Goal: Task Accomplishment & Management: Use online tool/utility

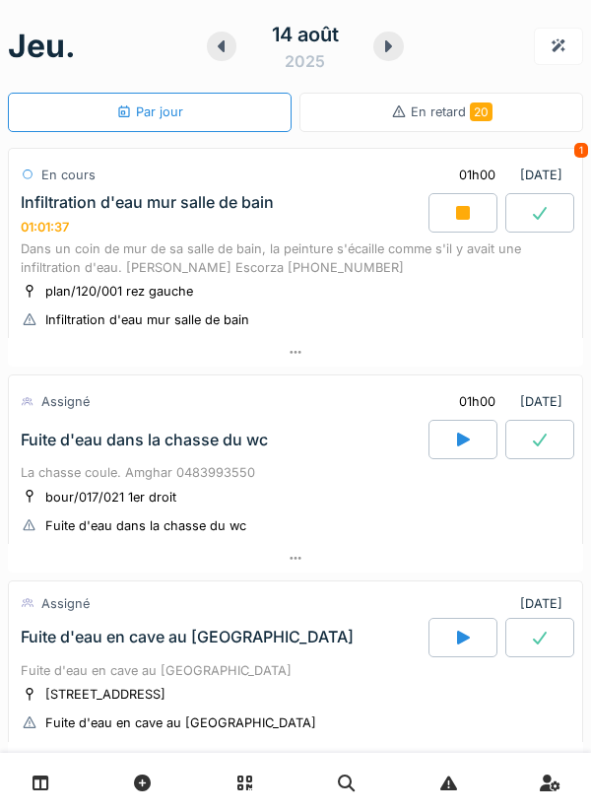
click at [481, 230] on div at bounding box center [462, 212] width 69 height 39
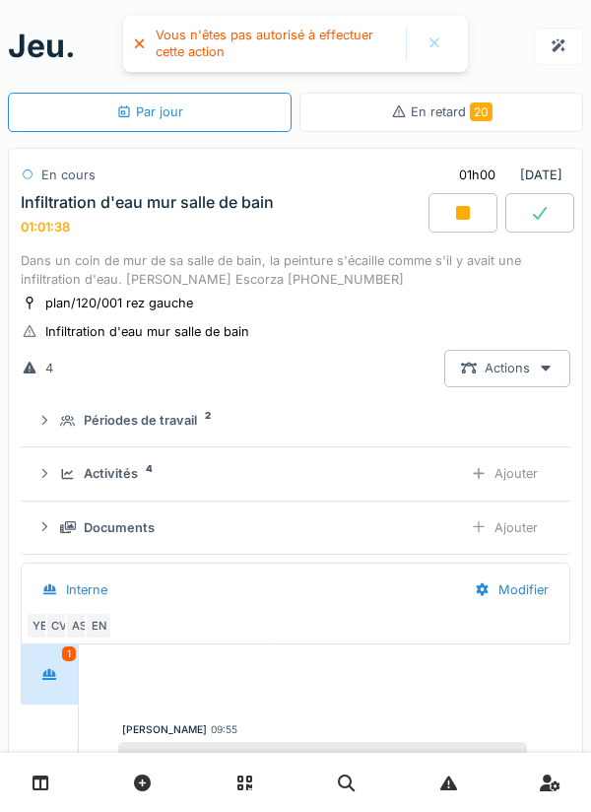
scroll to position [69, 0]
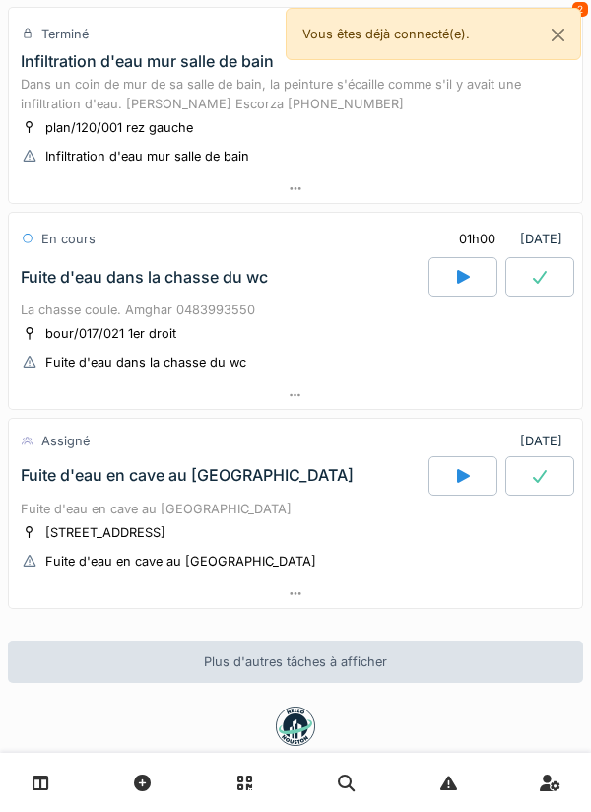
scroll to position [147, 0]
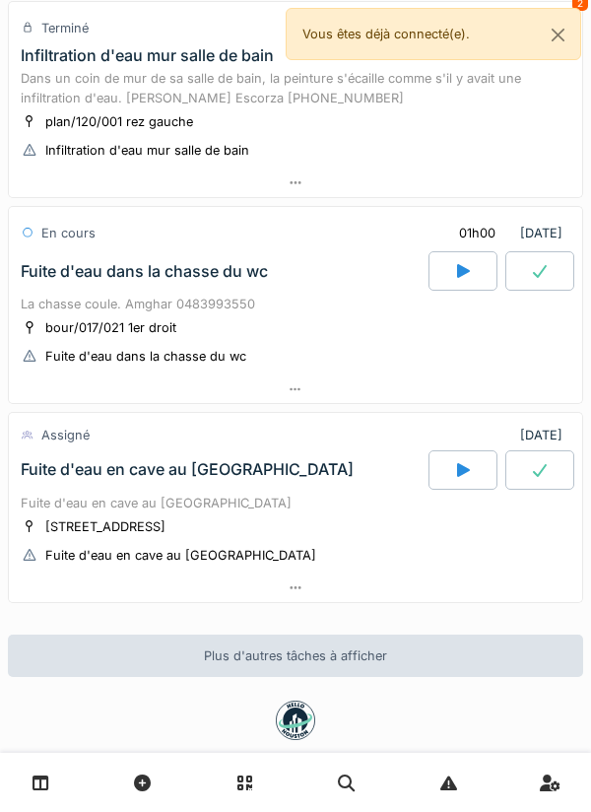
click at [316, 589] on div at bounding box center [295, 587] width 573 height 29
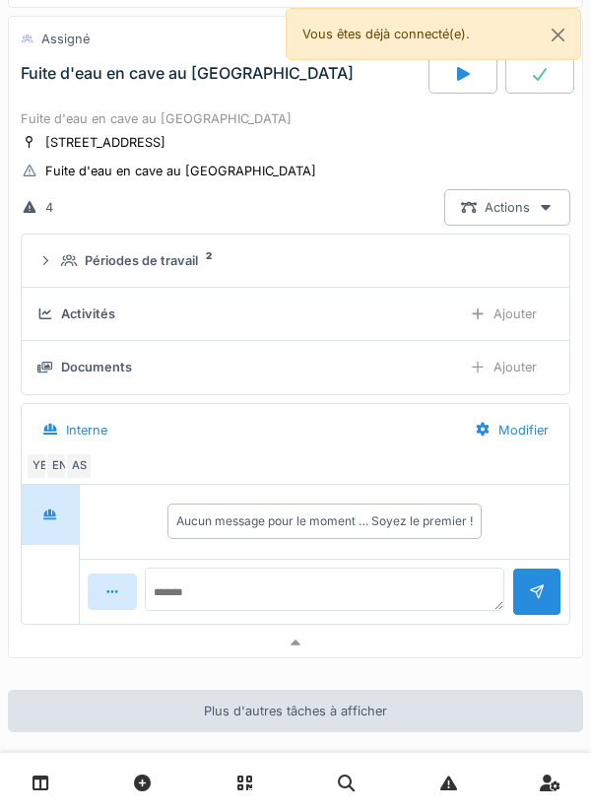
scroll to position [559, 0]
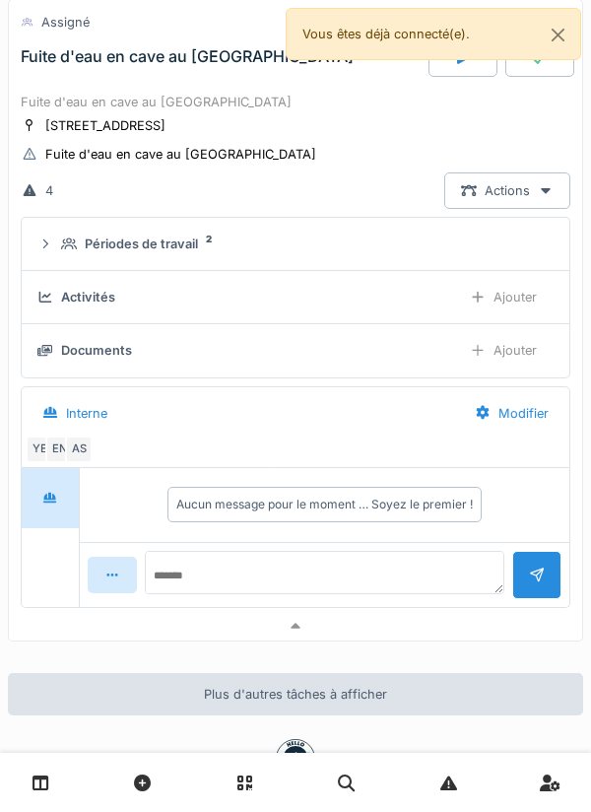
click at [38, 457] on div "YE" at bounding box center [40, 449] width 28 height 28
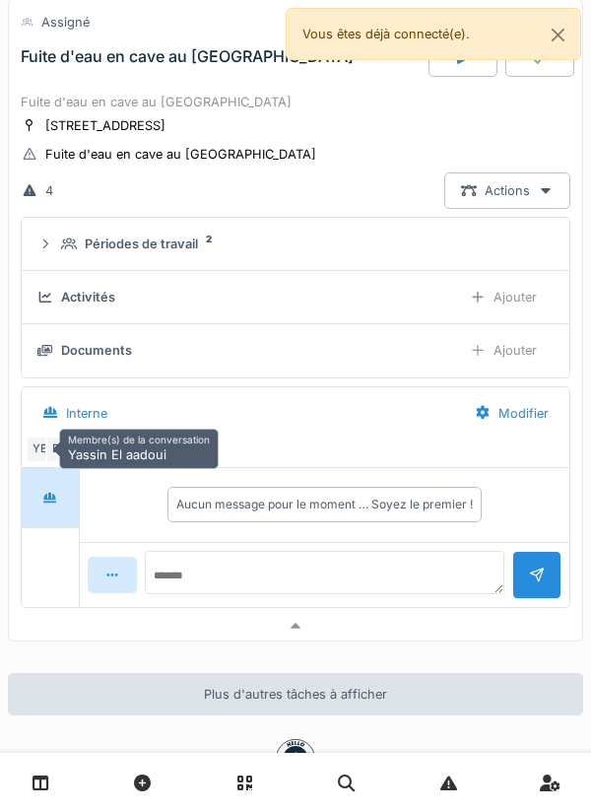
click at [313, 443] on div "YE EN AS" at bounding box center [292, 449] width 532 height 28
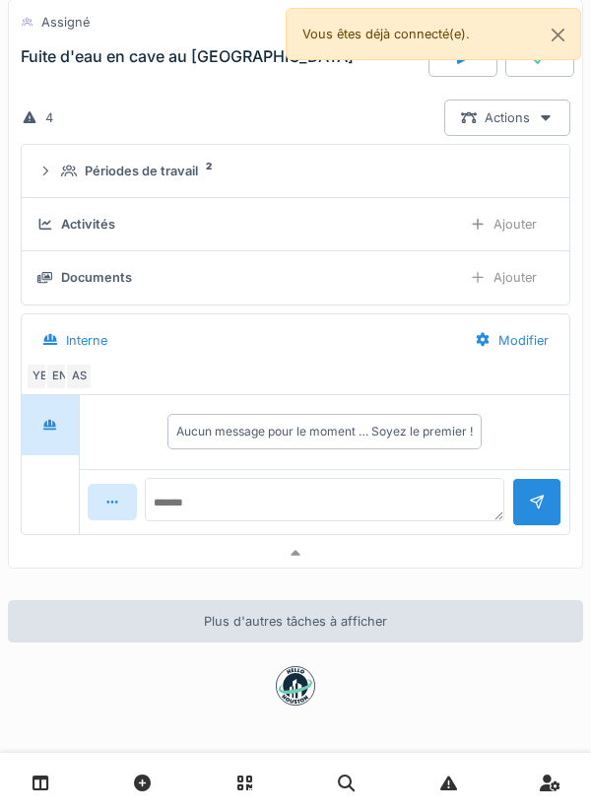
click at [394, 543] on div at bounding box center [295, 553] width 573 height 29
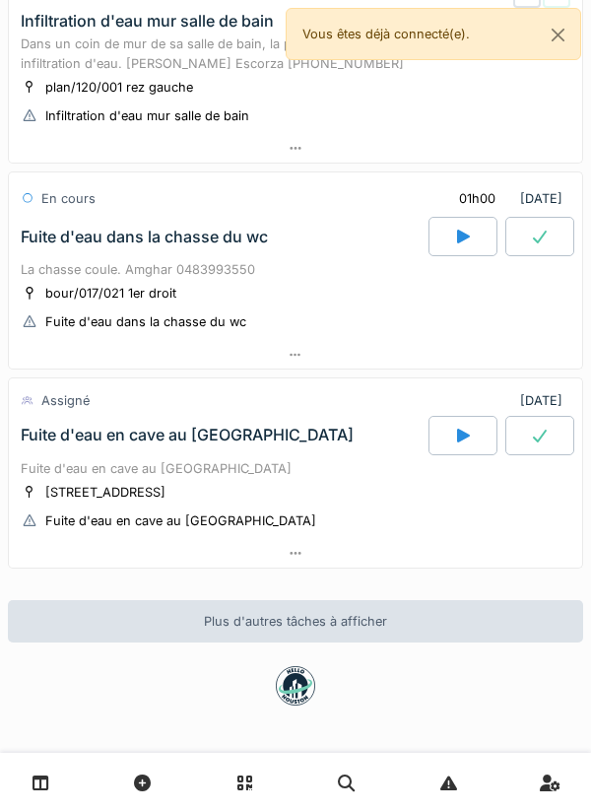
click at [401, 555] on div at bounding box center [295, 553] width 573 height 29
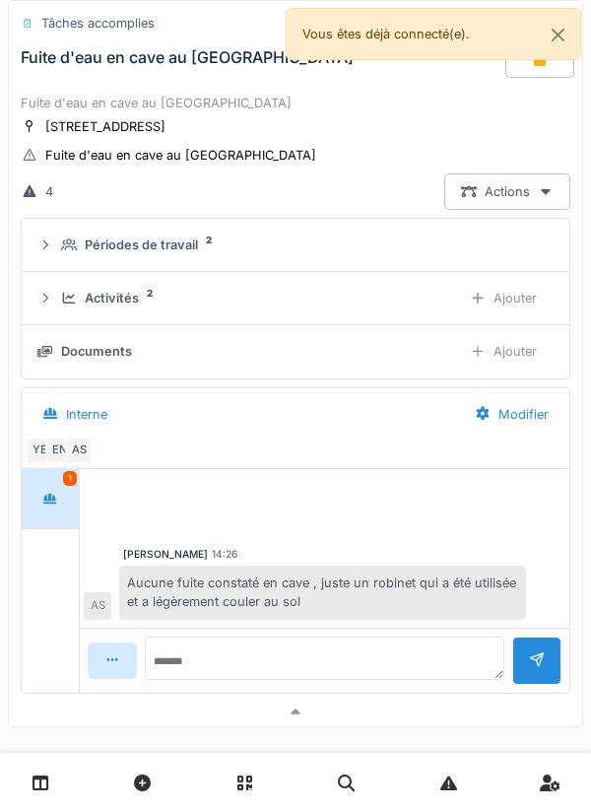
scroll to position [603, 0]
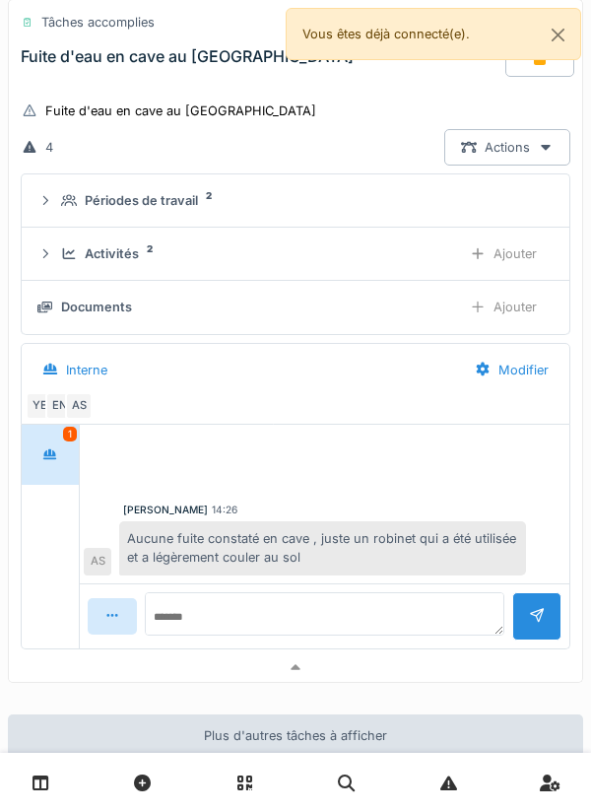
click at [399, 262] on div "Activités 2" at bounding box center [253, 253] width 384 height 19
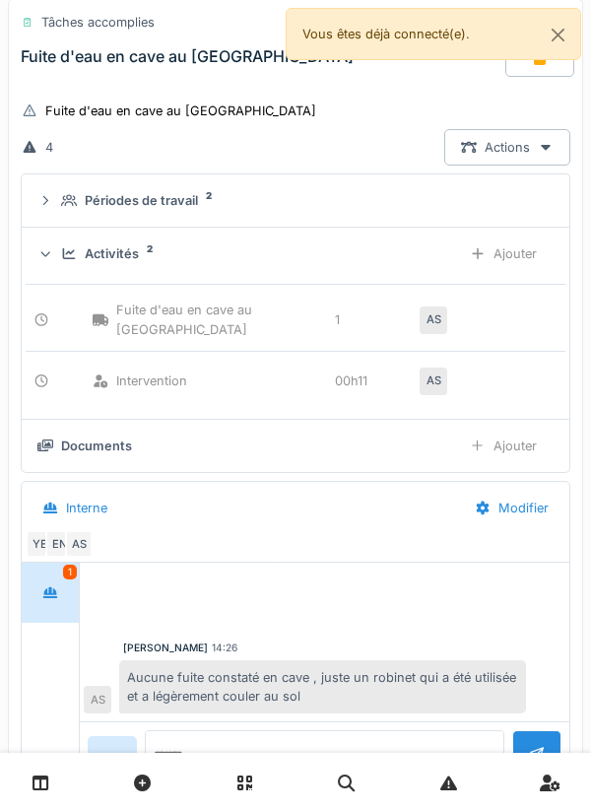
click at [518, 445] on div "Ajouter" at bounding box center [503, 445] width 100 height 36
click at [516, 436] on div "Ajouter" at bounding box center [503, 445] width 100 height 36
click at [525, 258] on div "Ajouter" at bounding box center [503, 253] width 100 height 36
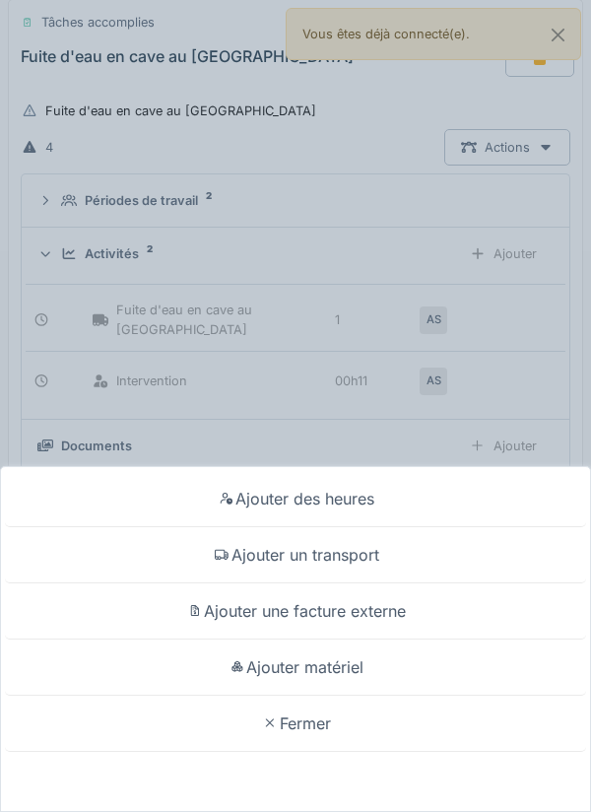
click at [471, 494] on div "Ajouter des heures" at bounding box center [295, 499] width 581 height 56
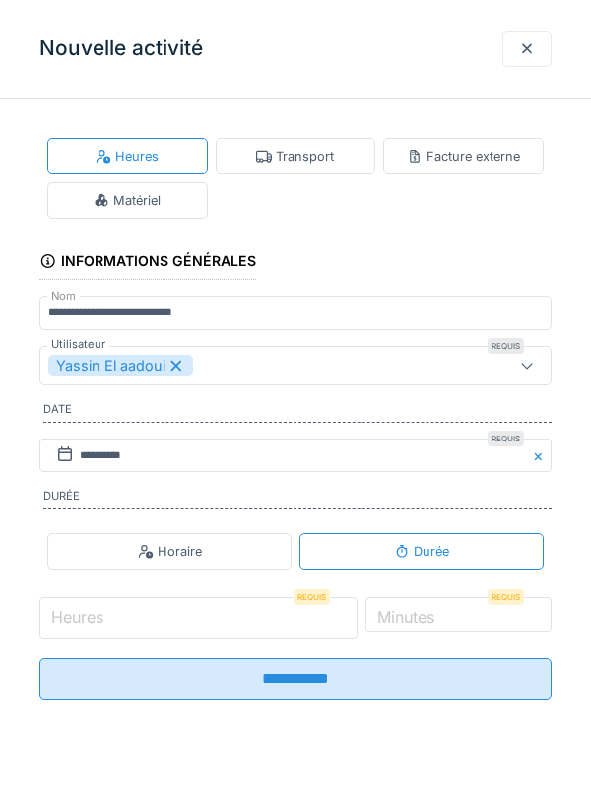
click at [232, 606] on input "Heures" at bounding box center [198, 617] width 318 height 41
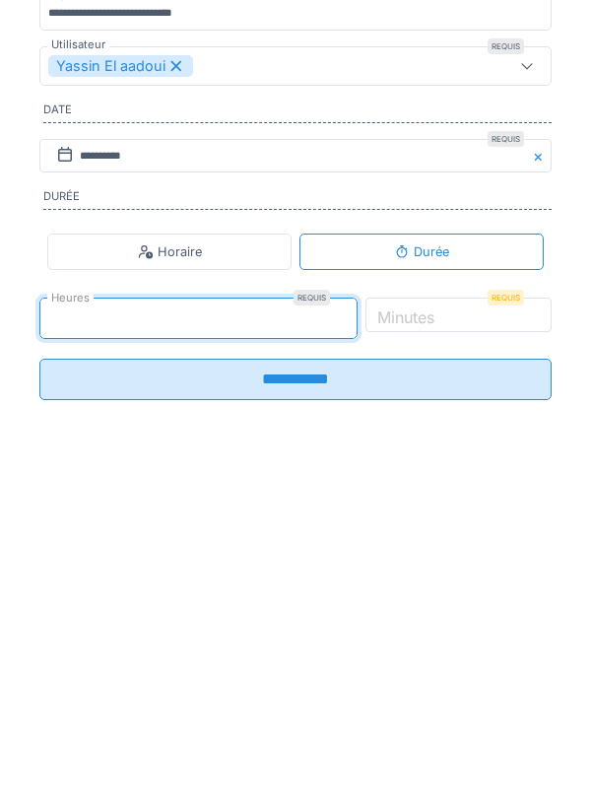
type input "**"
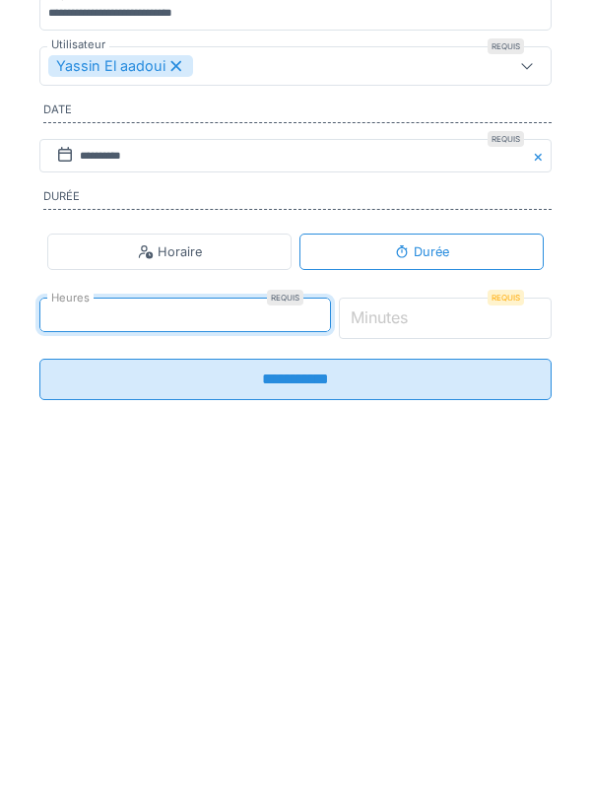
click at [487, 625] on input "*" at bounding box center [446, 617] width 214 height 41
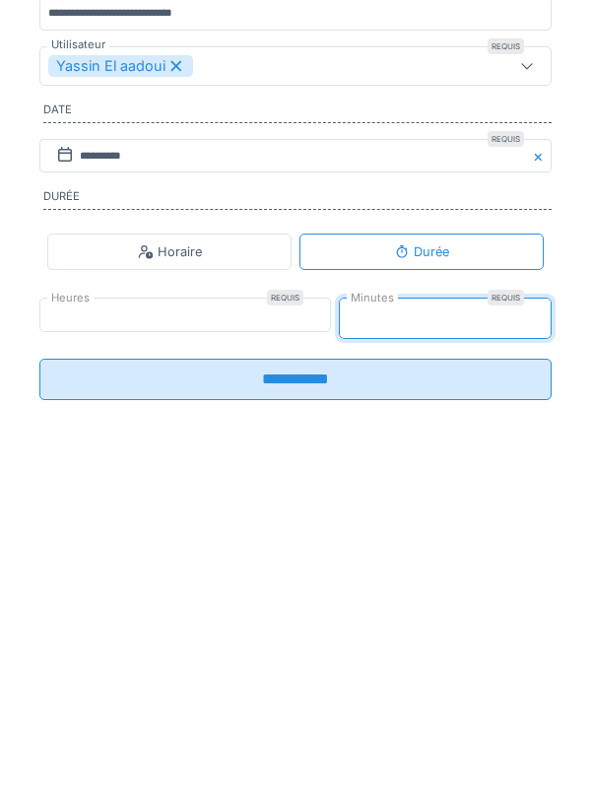
type input "**"
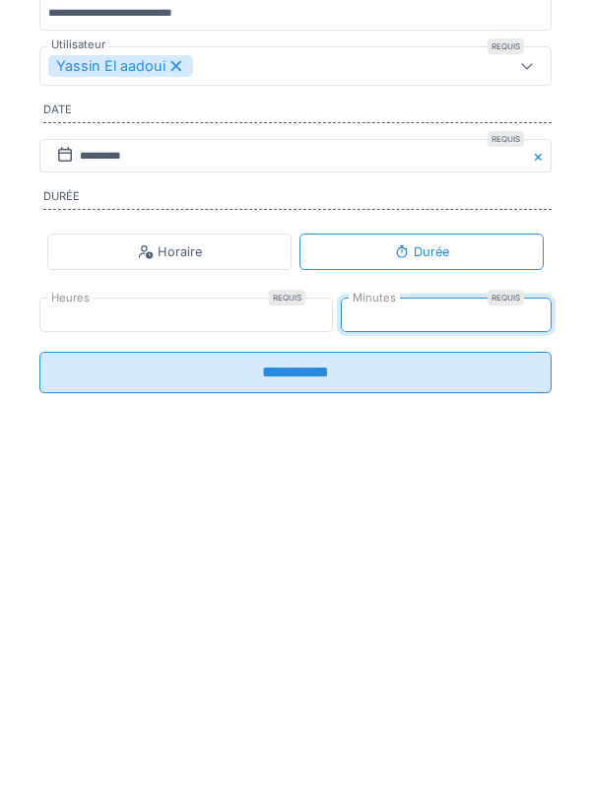
click at [451, 692] on input "**********" at bounding box center [295, 671] width 512 height 41
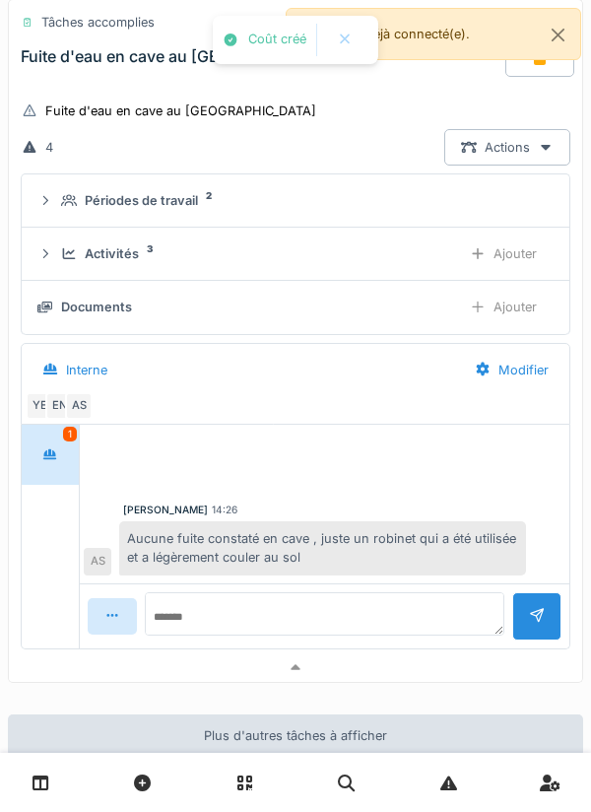
click at [417, 677] on div at bounding box center [295, 667] width 573 height 29
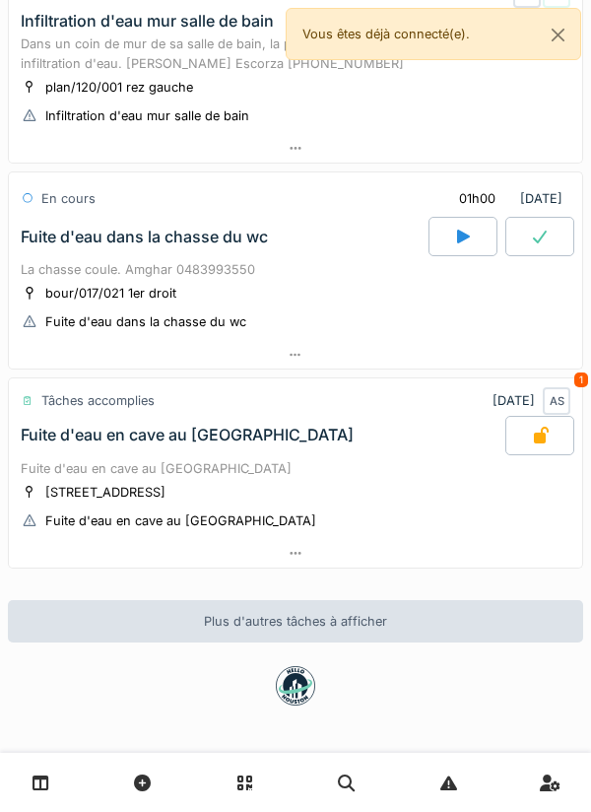
scroll to position [0, 0]
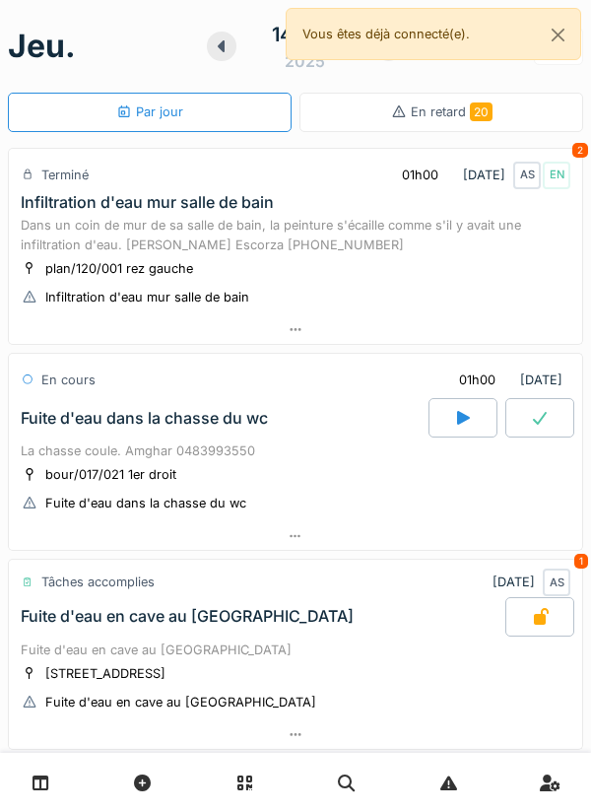
click at [483, 547] on div at bounding box center [295, 536] width 573 height 29
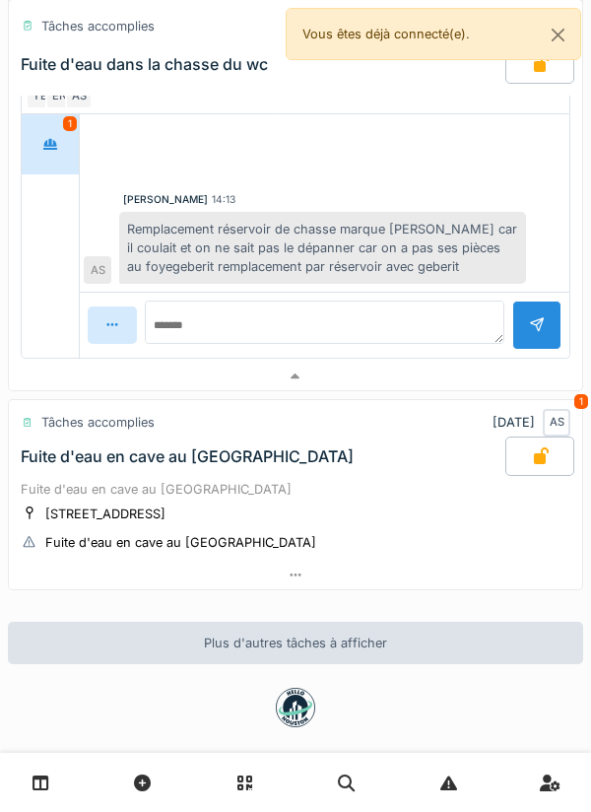
scroll to position [736, 0]
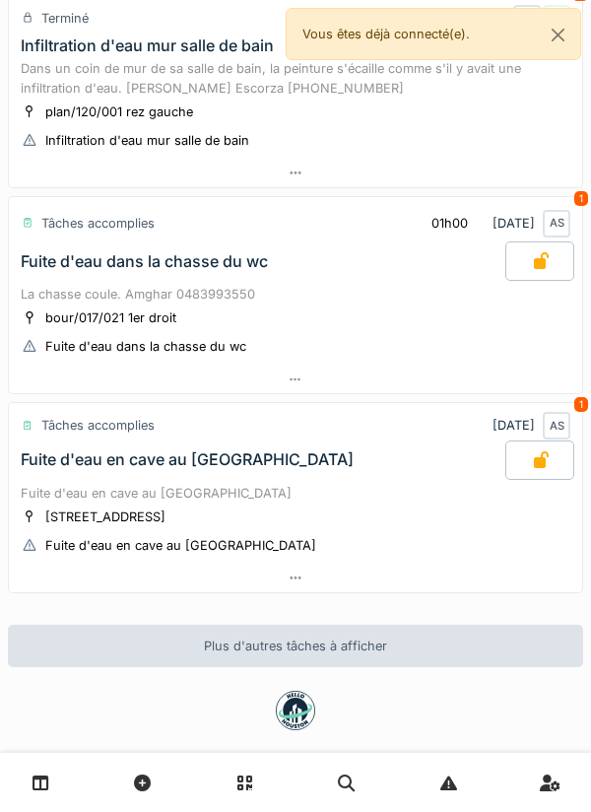
scroll to position [162, 0]
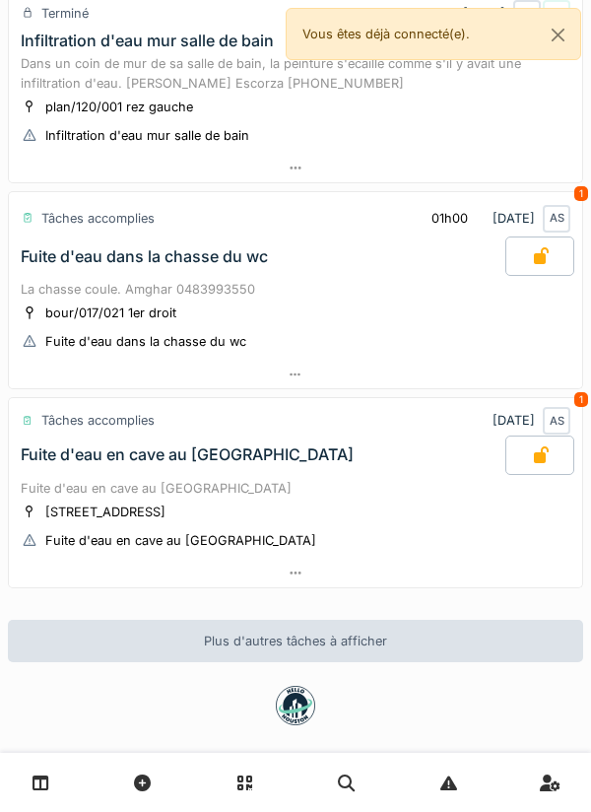
click at [495, 362] on div at bounding box center [295, 374] width 573 height 29
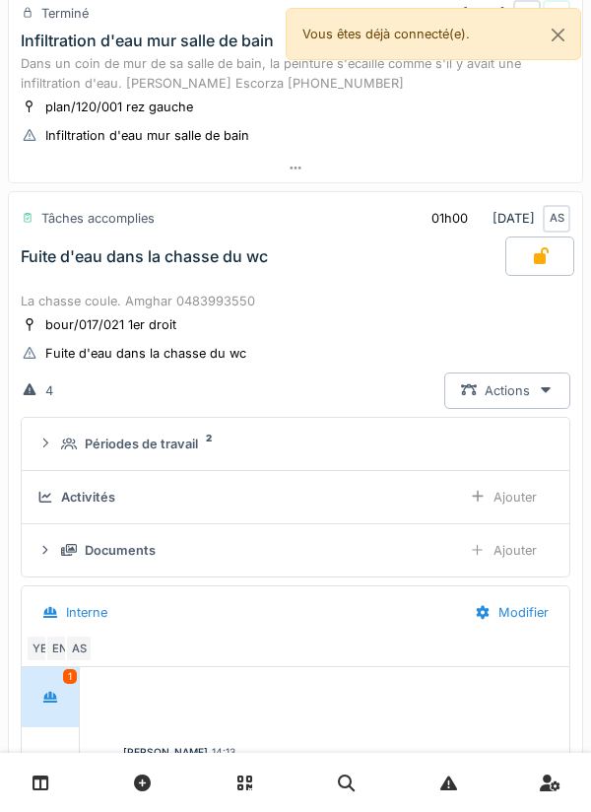
scroll to position [274, 0]
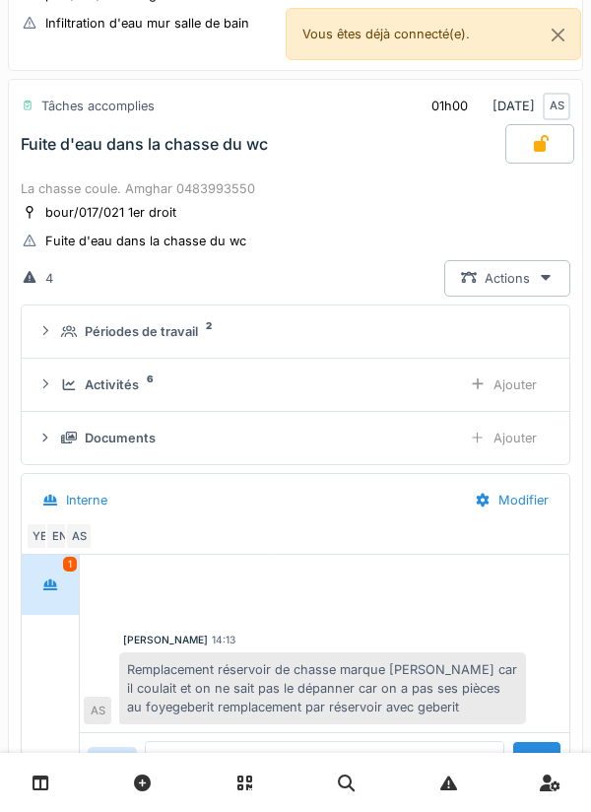
click at [430, 397] on div "Activités 6 Ajouter" at bounding box center [295, 384] width 516 height 36
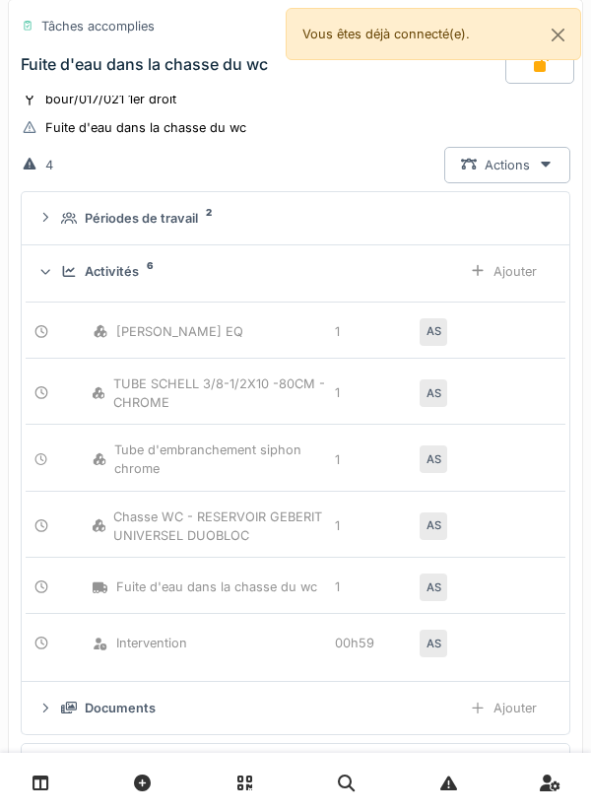
scroll to position [385, 0]
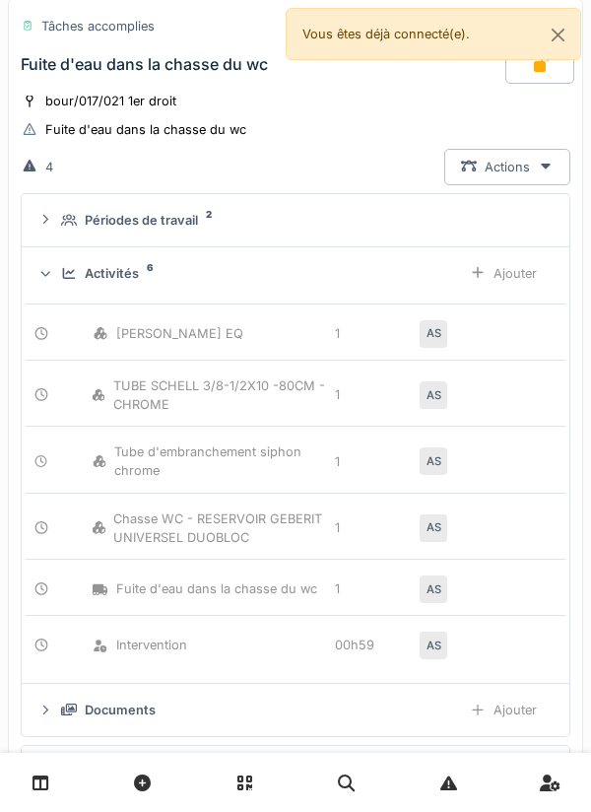
click at [521, 276] on div "Ajouter" at bounding box center [503, 273] width 100 height 36
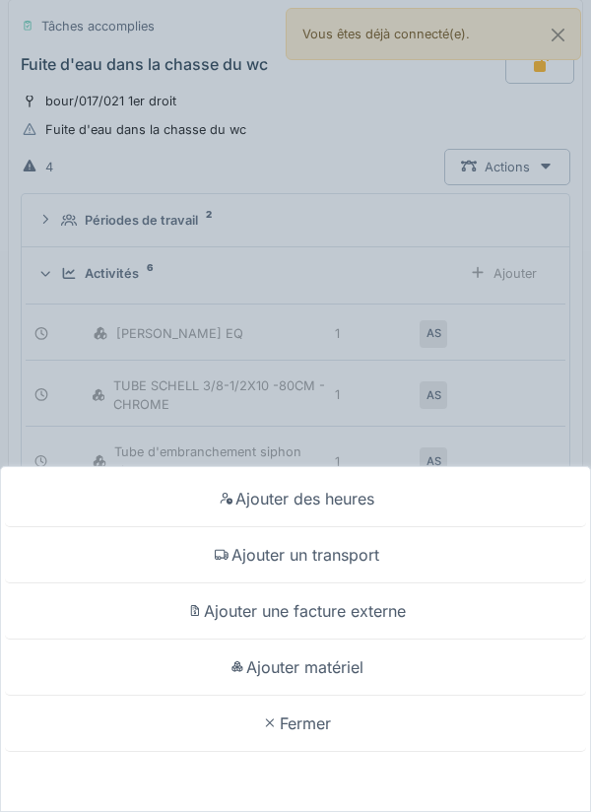
click at [459, 504] on div "Ajouter des heures" at bounding box center [295, 499] width 581 height 56
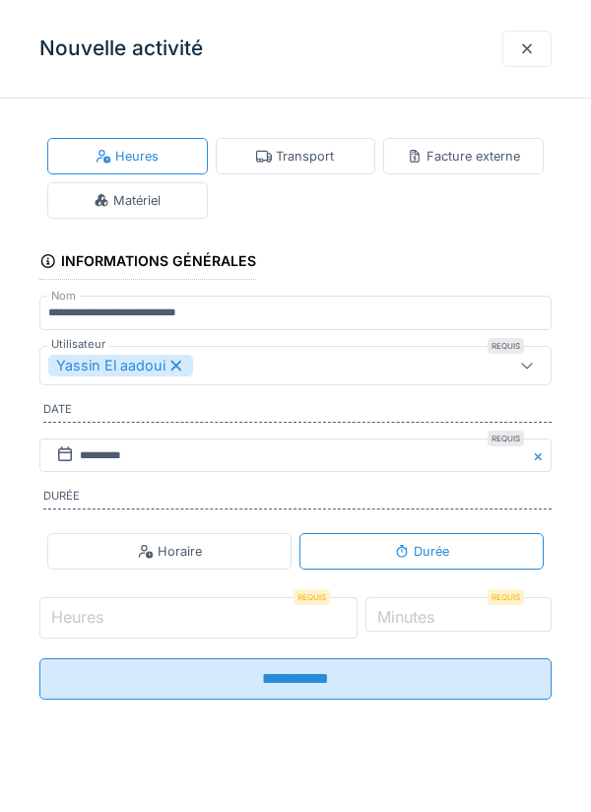
click at [289, 618] on input "Heures" at bounding box center [198, 617] width 318 height 41
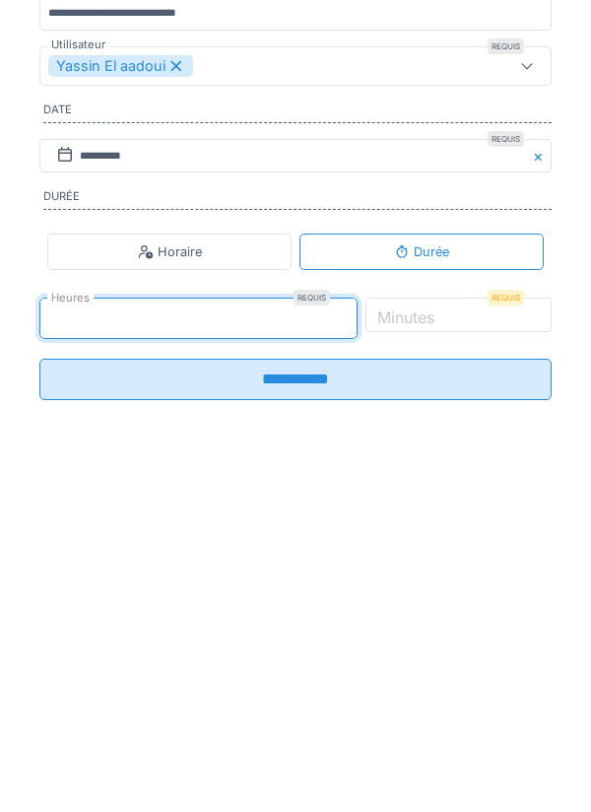
type input "**"
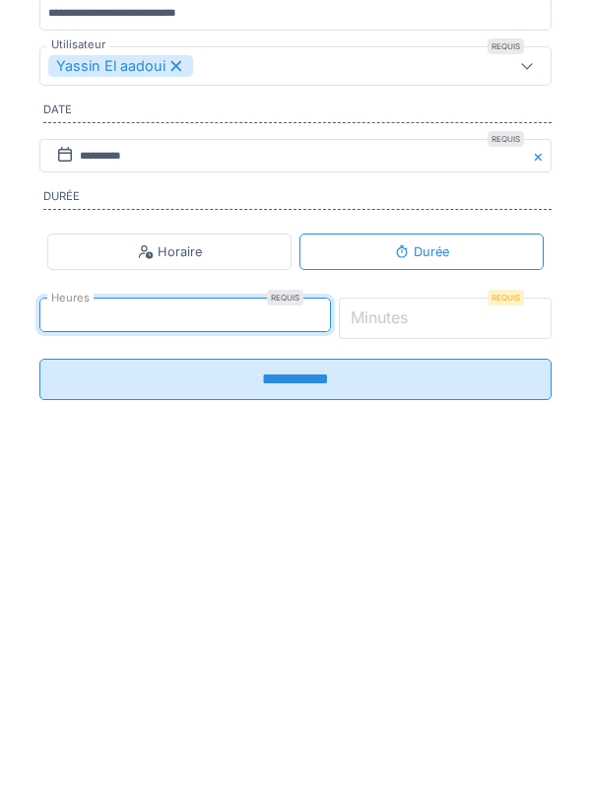
click at [485, 625] on input "*" at bounding box center [446, 617] width 214 height 41
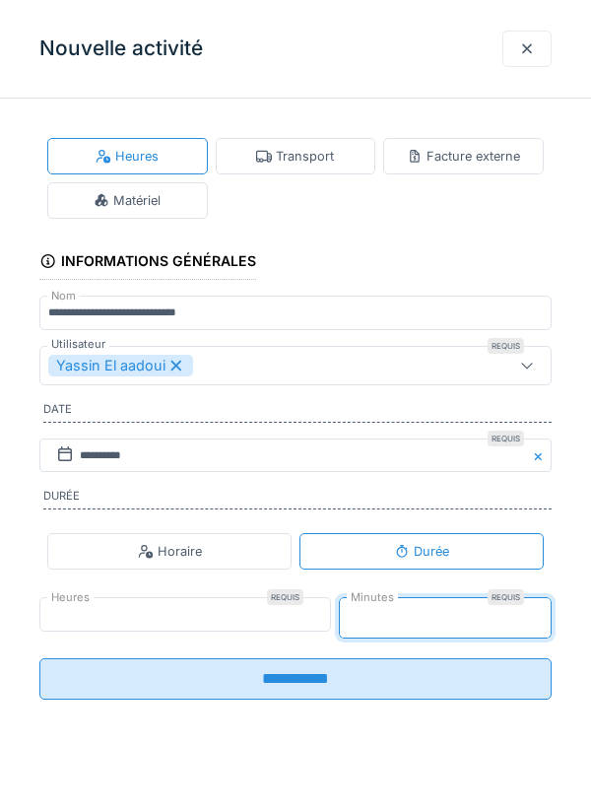
type input "**"
